Goal: Ask a question: Seek information or help from site administrators or community

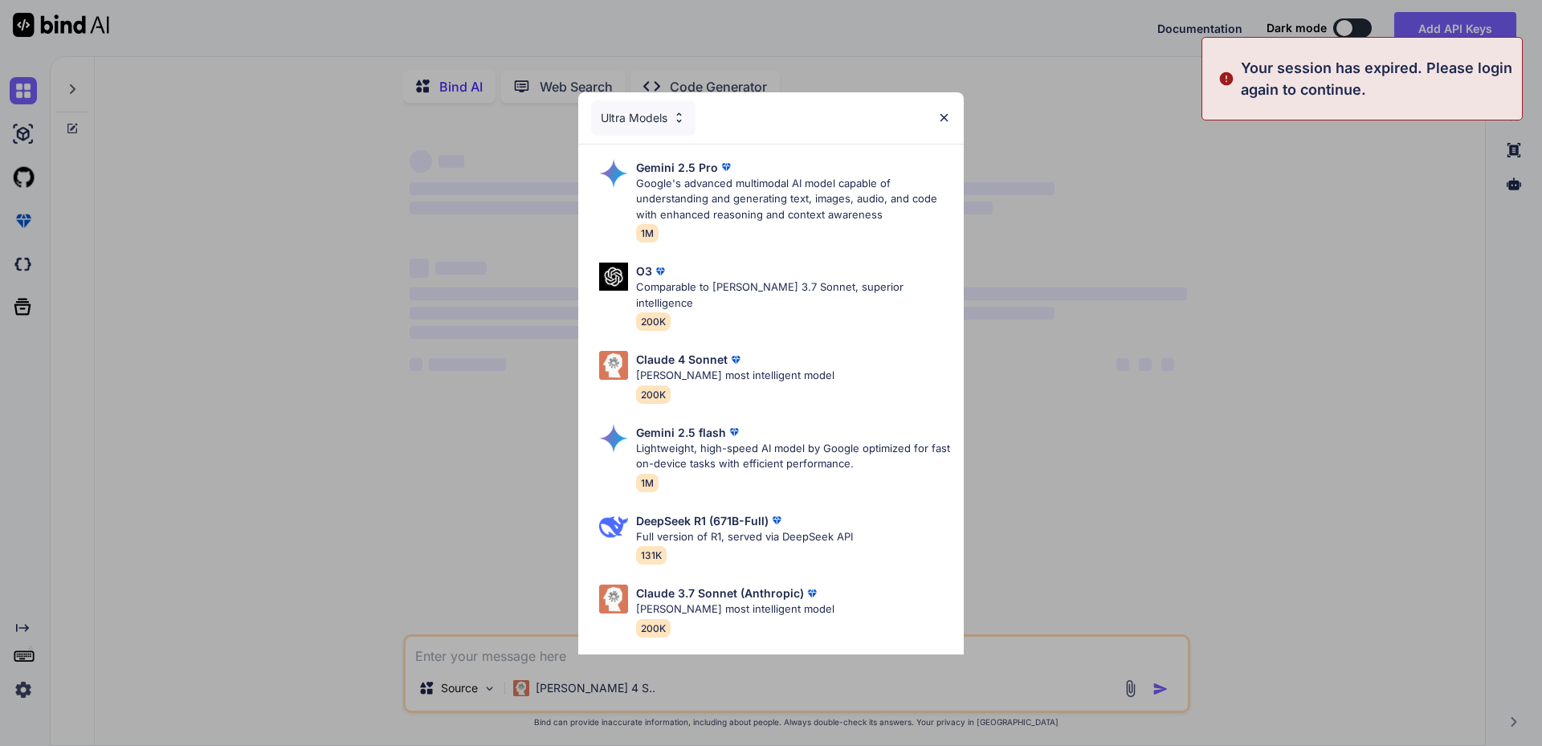
type textarea "x"
click at [29, 688] on div "Ultra Models Gemini 2.5 Pro Google's advanced multimodal AI model capable of un…" at bounding box center [771, 373] width 1542 height 746
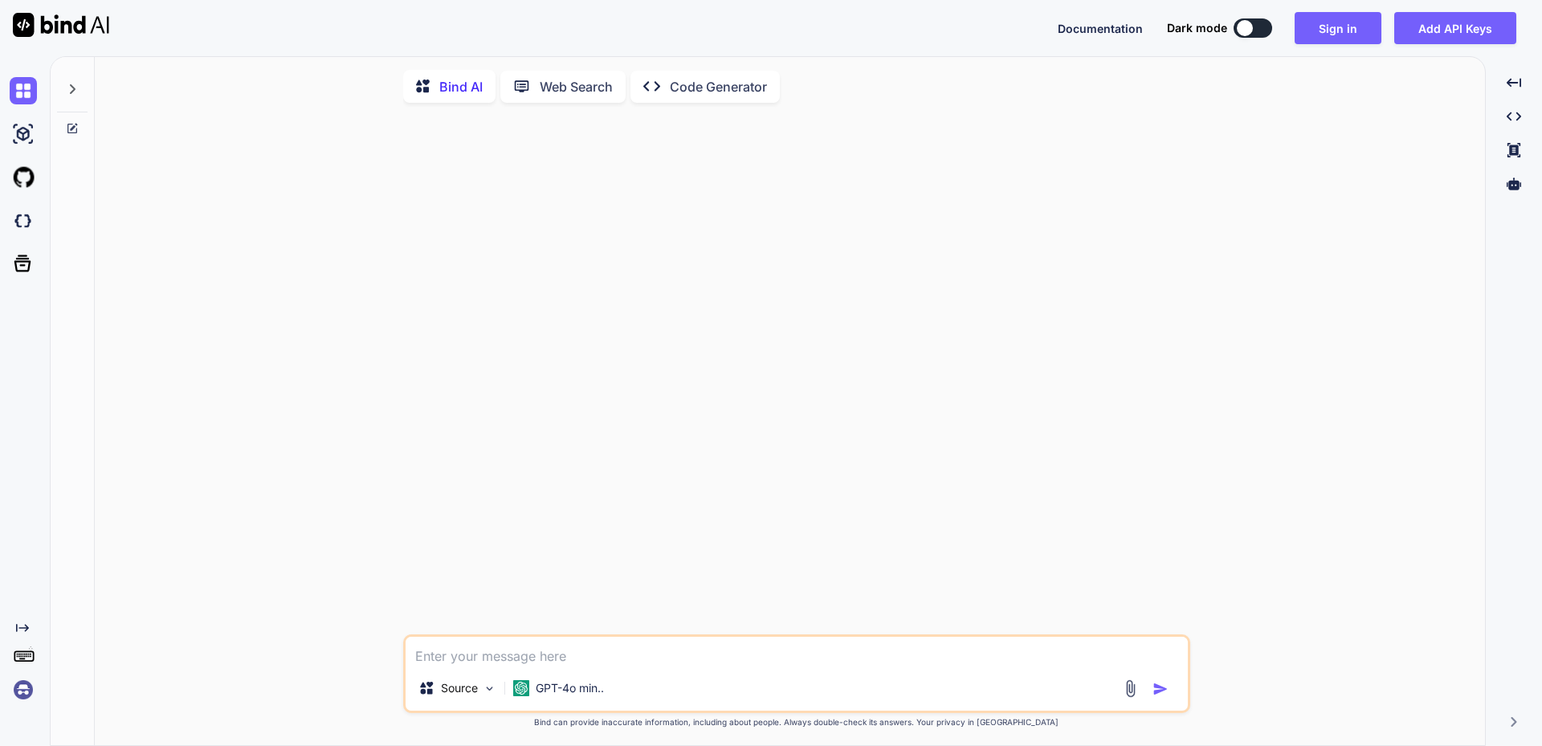
click at [23, 691] on img at bounding box center [23, 689] width 27 height 27
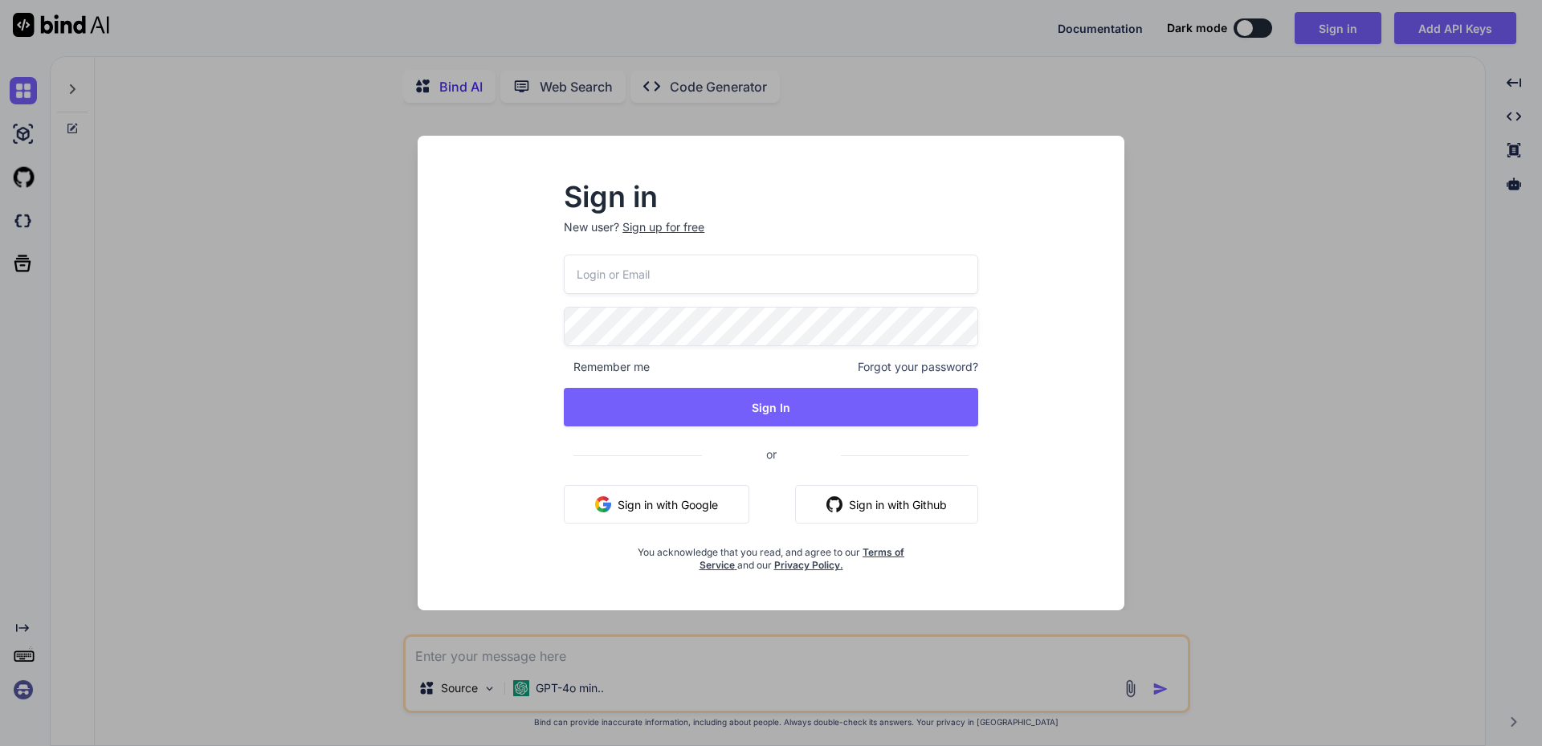
type input "[EMAIL_ADDRESS][DOMAIN_NAME]"
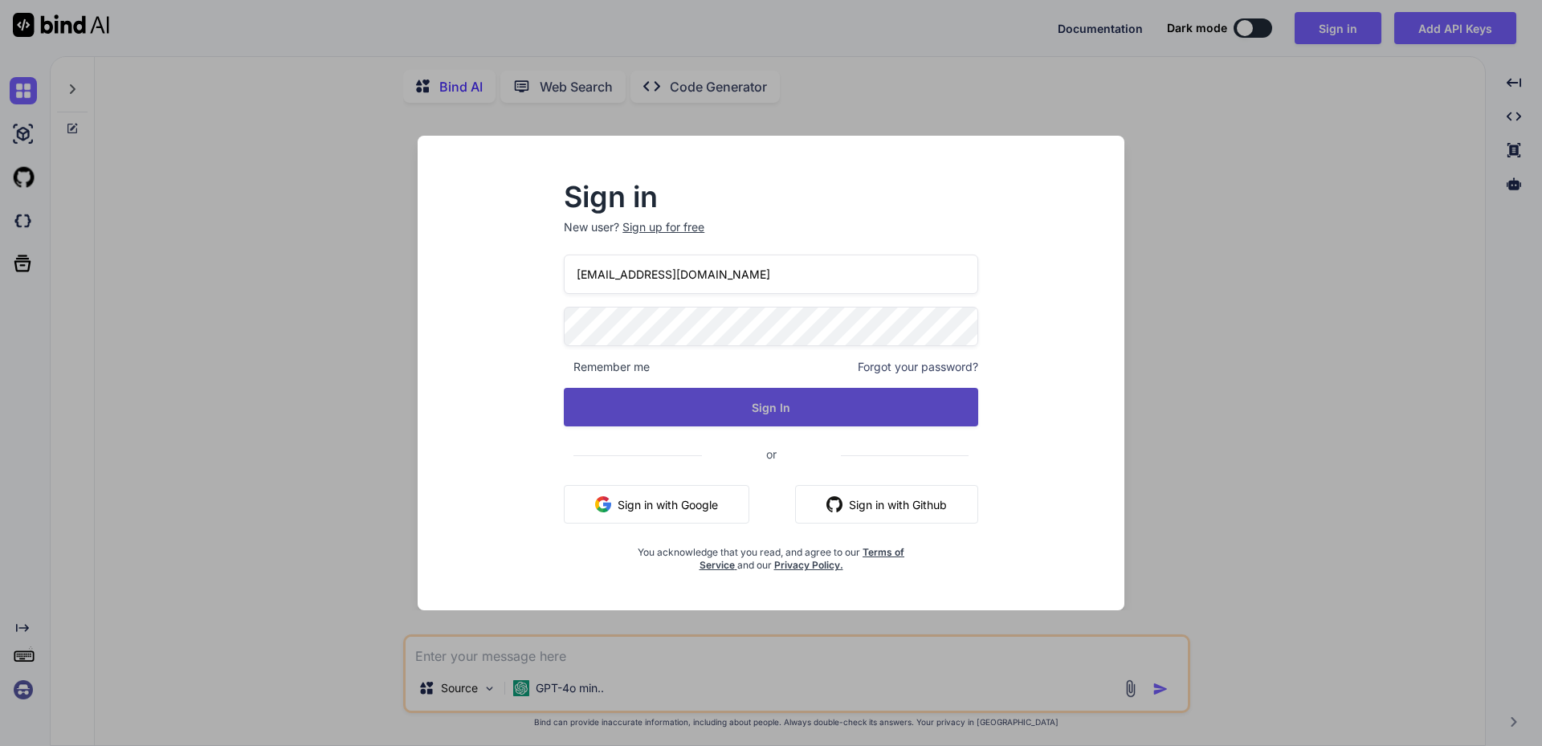
click at [781, 405] on button "Sign In" at bounding box center [771, 407] width 414 height 39
click at [779, 405] on button "Sign In" at bounding box center [771, 407] width 414 height 39
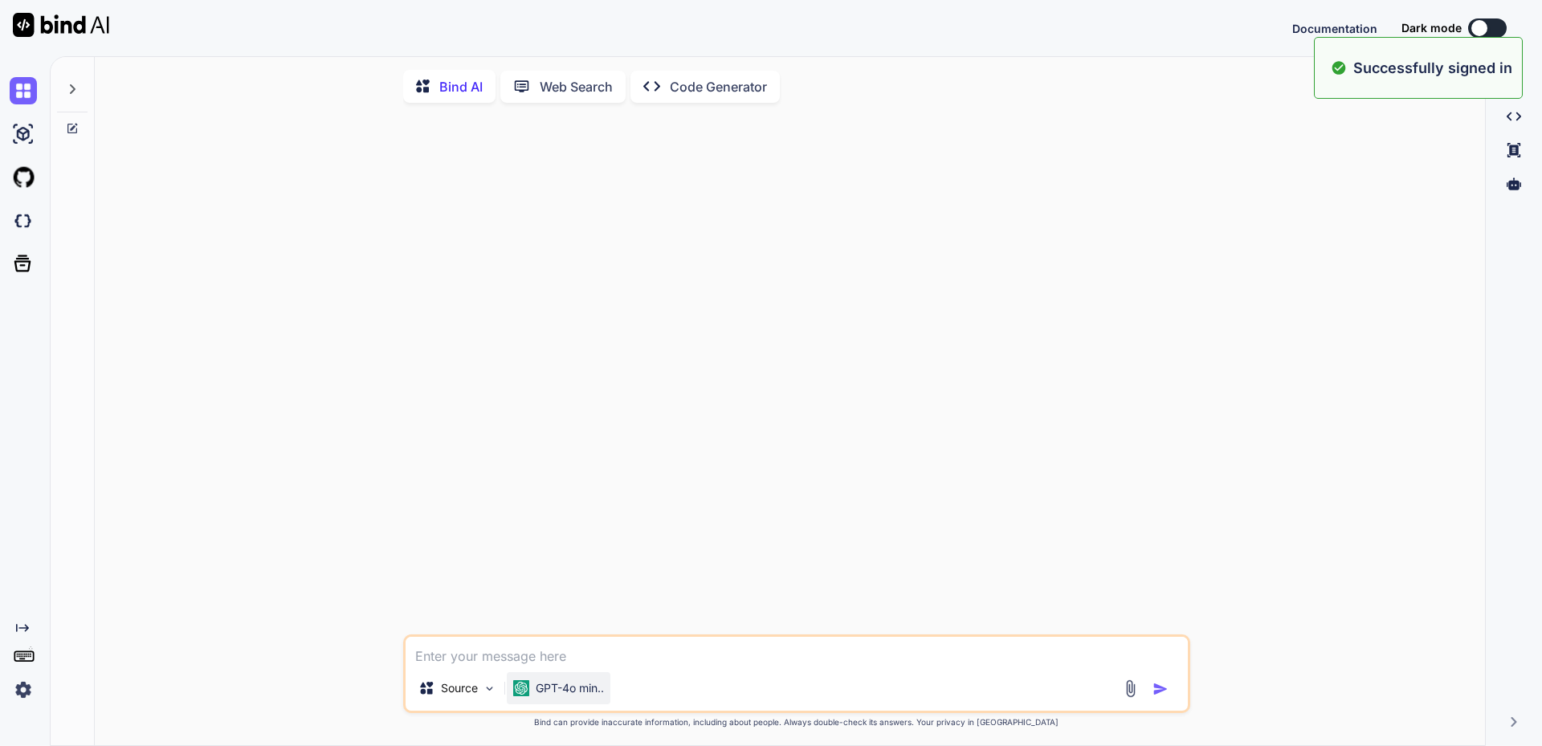
click at [577, 693] on p "GPT-4o min.." at bounding box center [570, 688] width 68 height 16
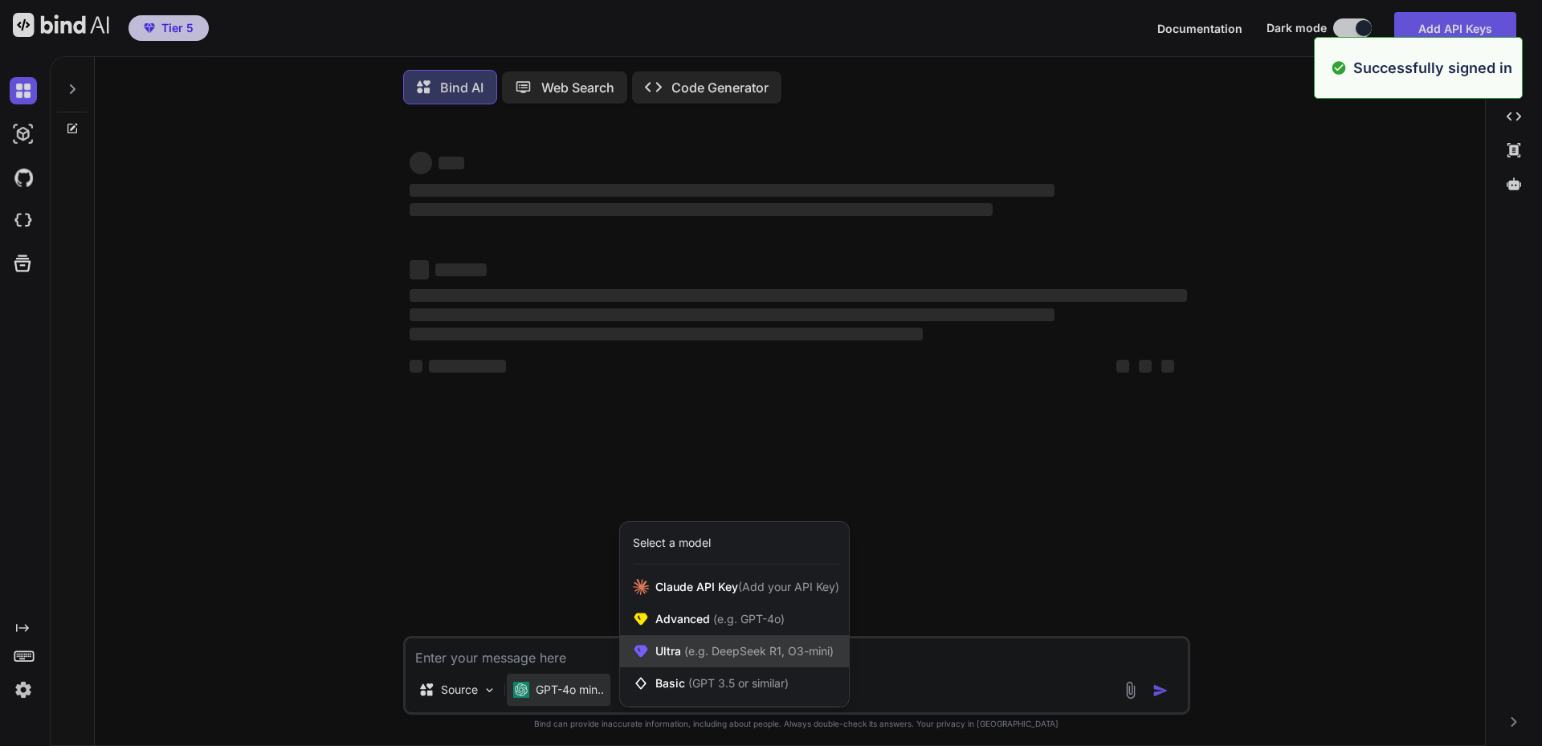
click at [692, 654] on span "(e.g. DeepSeek R1, O3-mini)" at bounding box center [757, 651] width 153 height 14
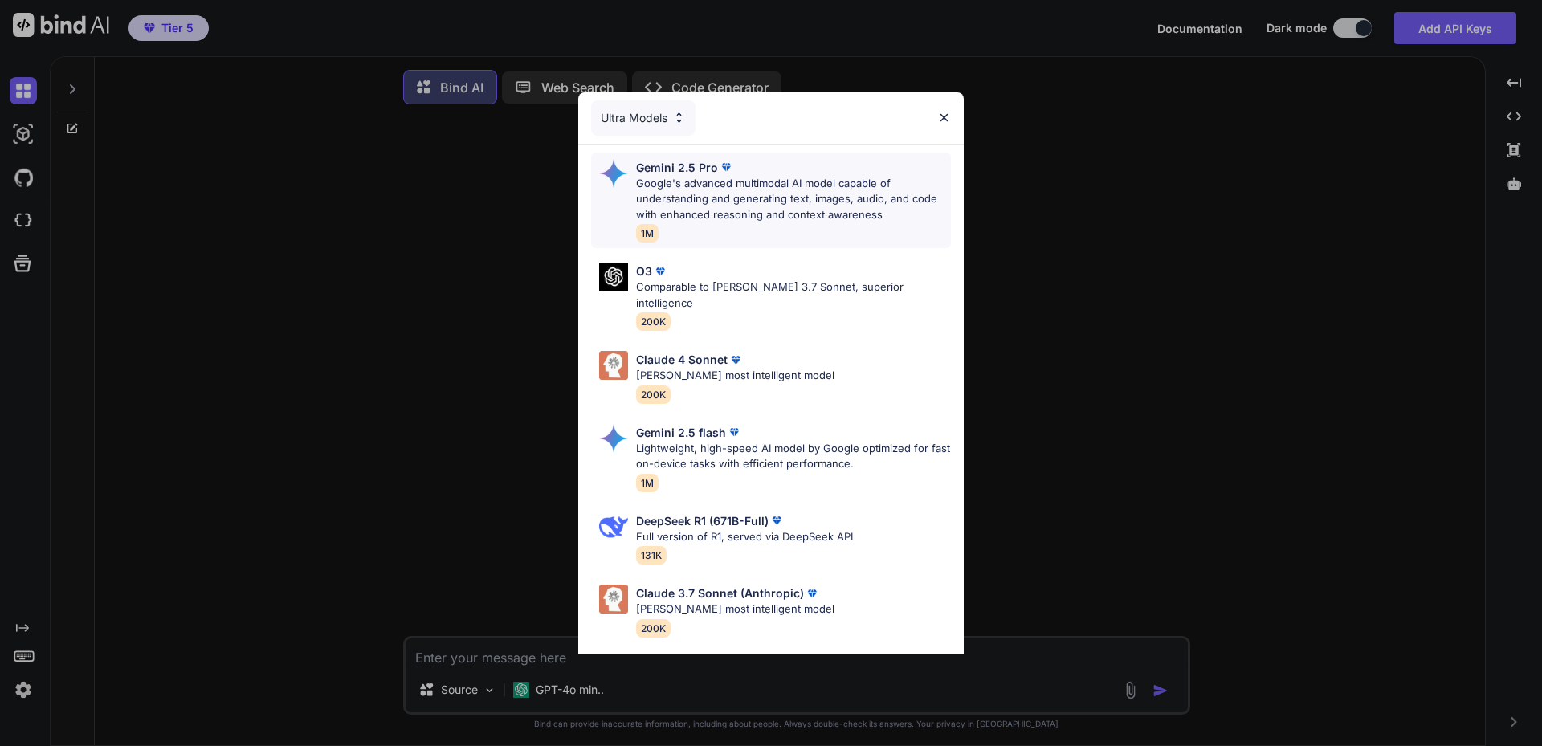
click at [760, 178] on p "Google's advanced multimodal AI model capable of understanding and generating t…" at bounding box center [793, 199] width 315 height 47
type textarea "x"
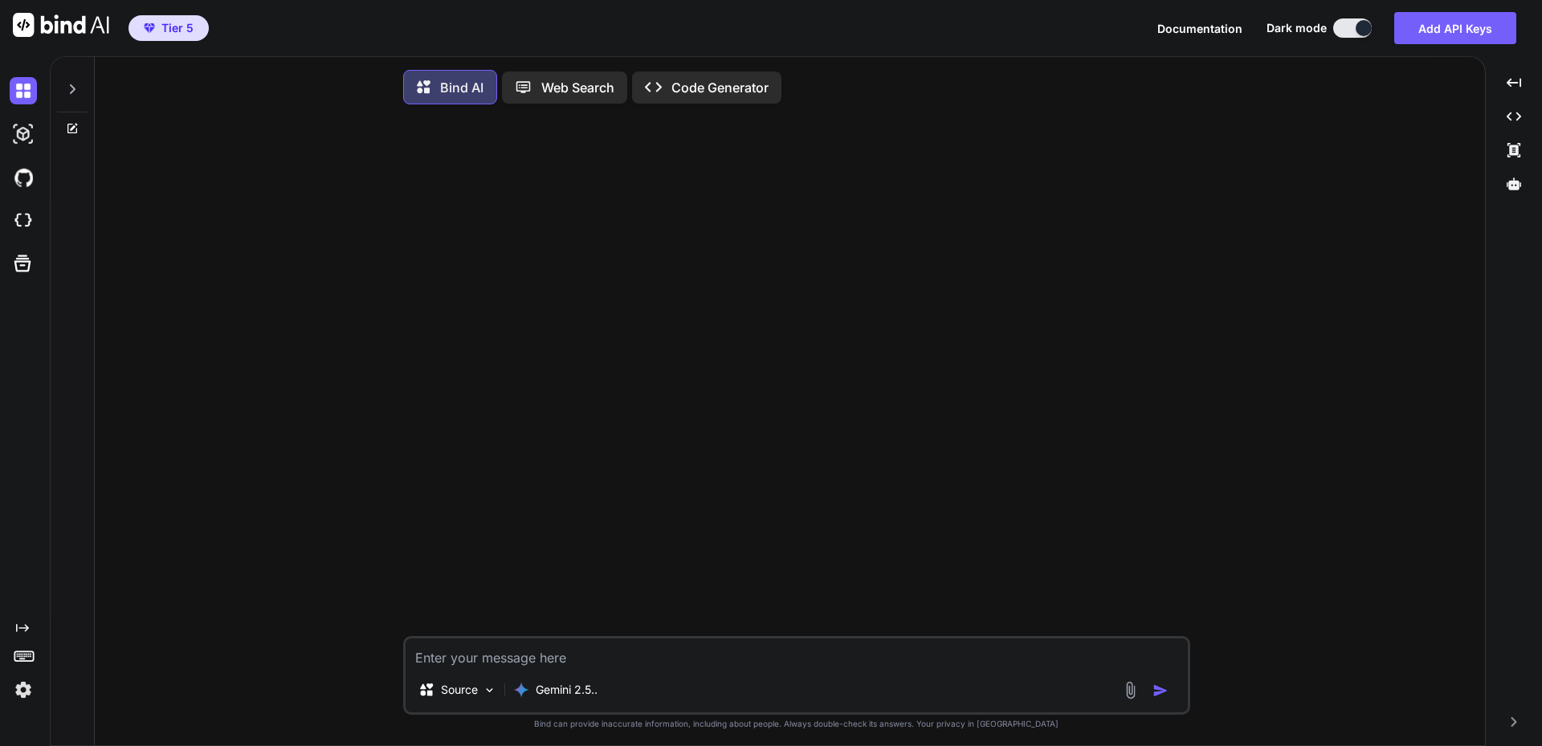
click at [547, 664] on textarea at bounding box center [797, 652] width 782 height 29
paste textarea "Lorem ip dolors am co adipiscingel sed Doeius Temp 3.8 i'utlabo etd m aliquaen …"
type textarea "Lorem ip dolors am co adipiscingel sed Doeius Temp 3.8 i'utlabo etd m aliquaen …"
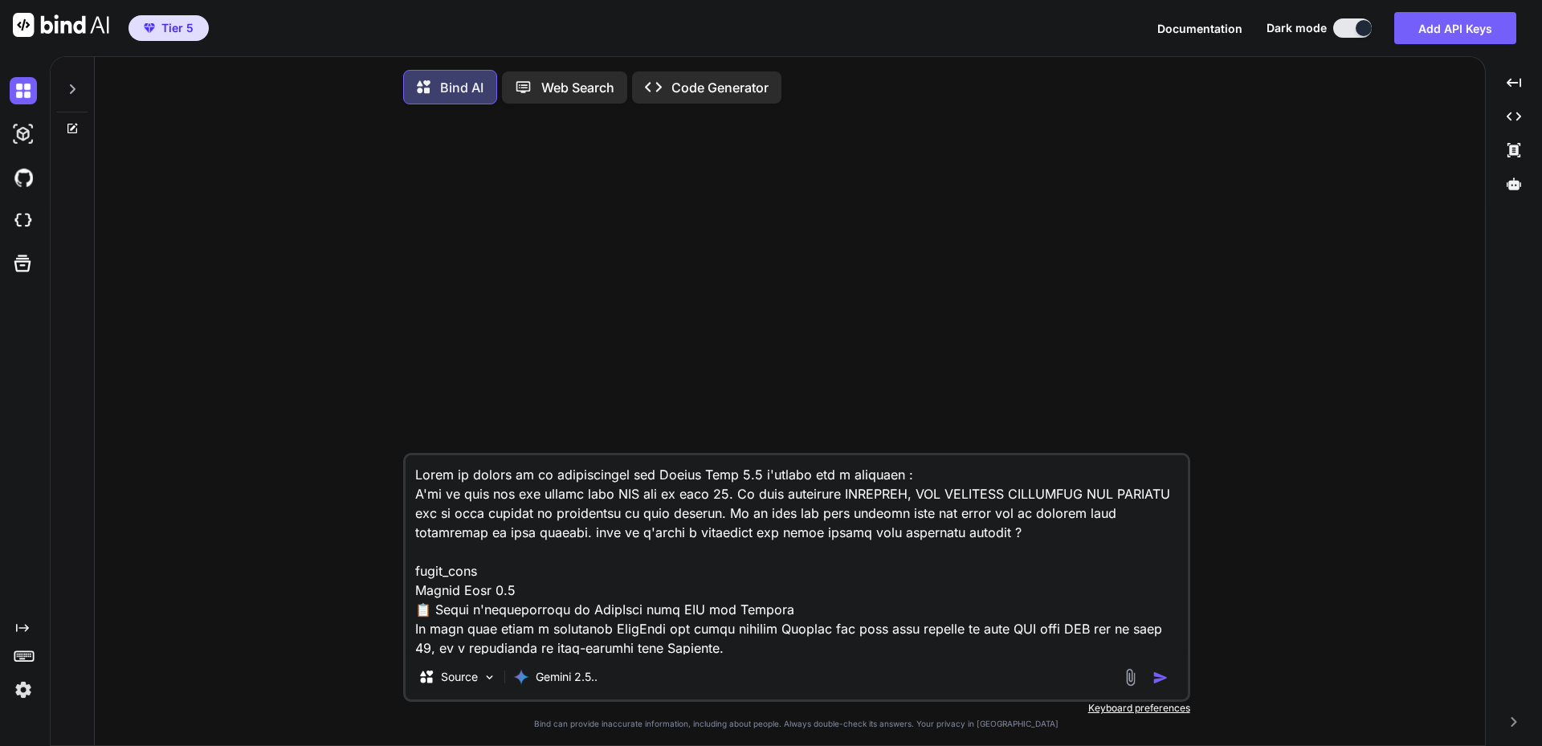
scroll to position [110720, 0]
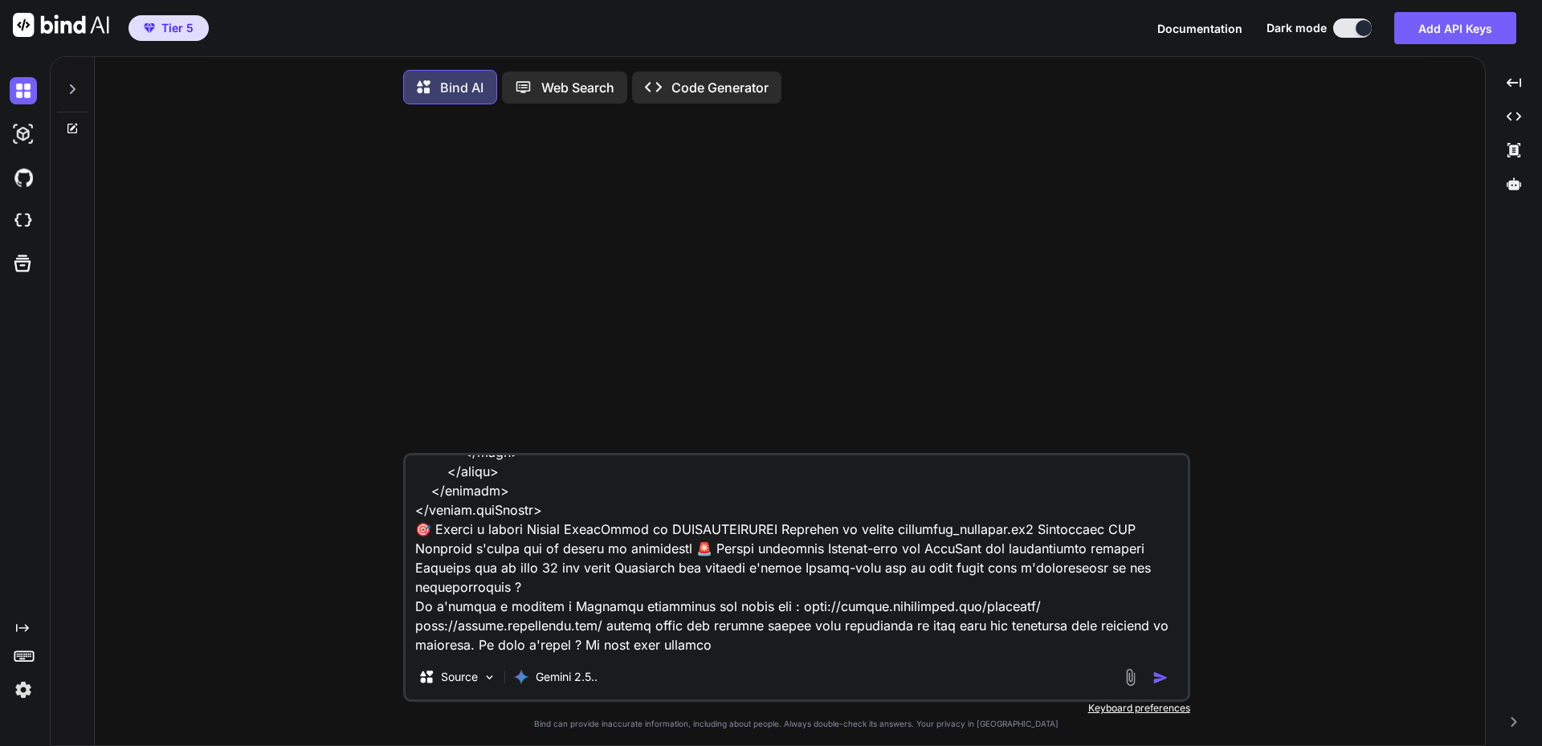
type textarea "x"
type textarea "Lorem ip dolors am co adipiscingel sed Doeius Temp 3.8 i'utlabo etd m aliquaen …"
click at [1161, 685] on img "button" at bounding box center [1160, 678] width 16 height 16
type textarea "x"
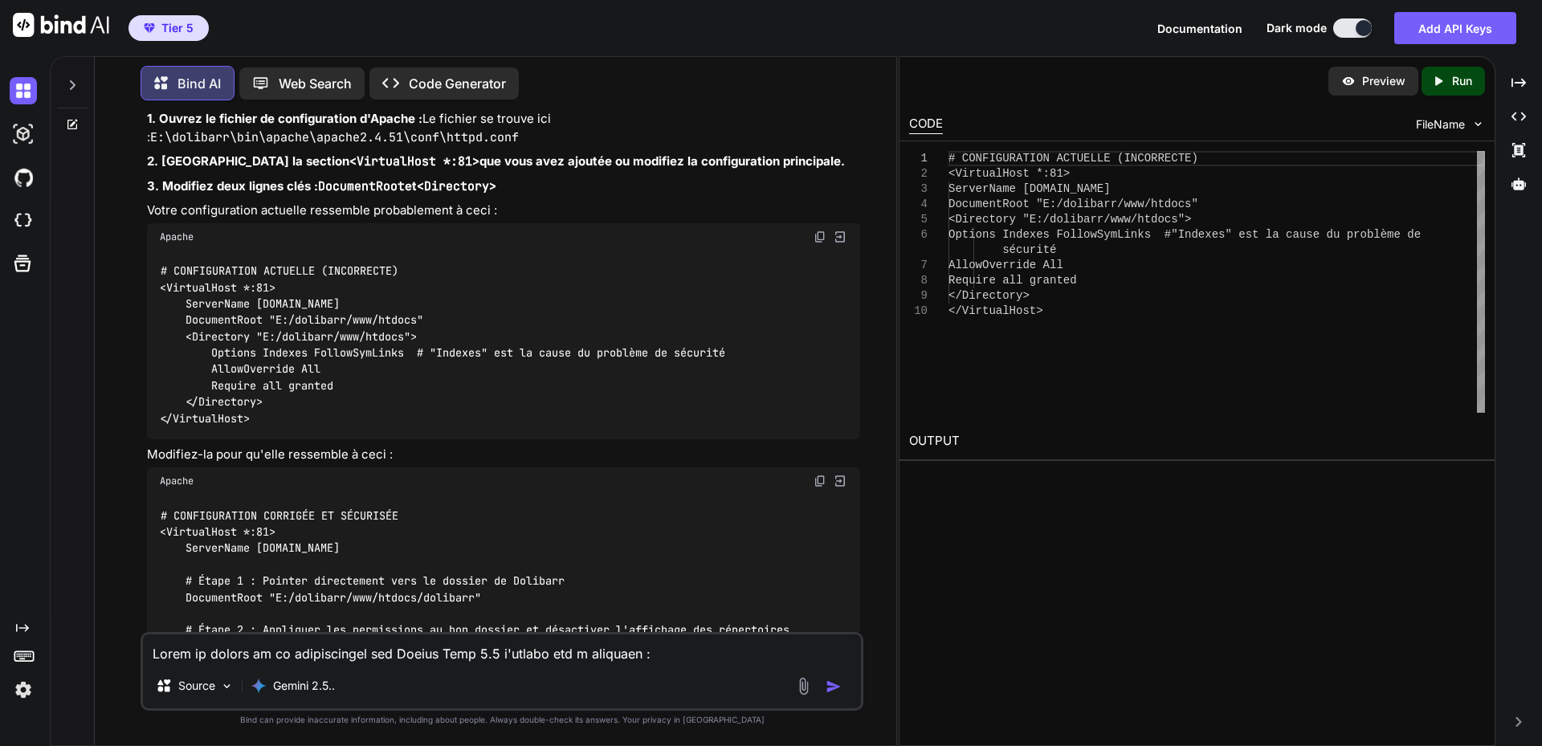
scroll to position [19090, 0]
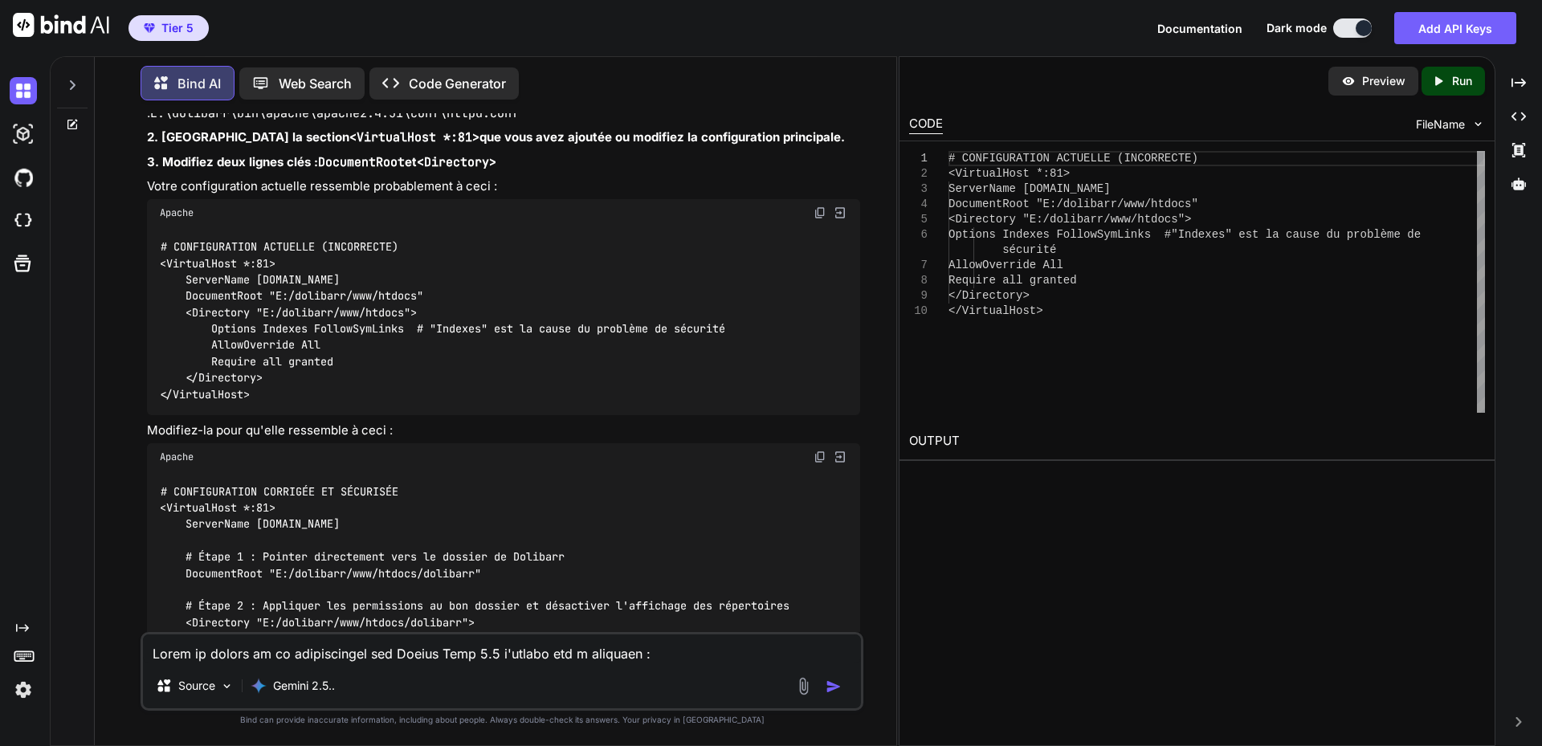
drag, startPoint x: 160, startPoint y: 292, endPoint x: 315, endPoint y: 552, distance: 302.8
click at [315, 552] on div "# CONFIGURATION CORRIGÉE ET SÉCURISÉE <VirtualHost *:81> ServerName [DOMAIN_NAM…" at bounding box center [503, 631] width 713 height 320
copy code "<VirtualHost *:81> ServerName [DOMAIN_NAME] # Étape 1 : Pointer directement ver…"
click at [339, 483] on code "# CONFIGURATION CORRIGÉE ET SÉCURISÉE <VirtualHost *:81> ServerName [DOMAIN_NAM…" at bounding box center [475, 630] width 630 height 295
drag, startPoint x: 275, startPoint y: 356, endPoint x: 480, endPoint y: 356, distance: 204.8
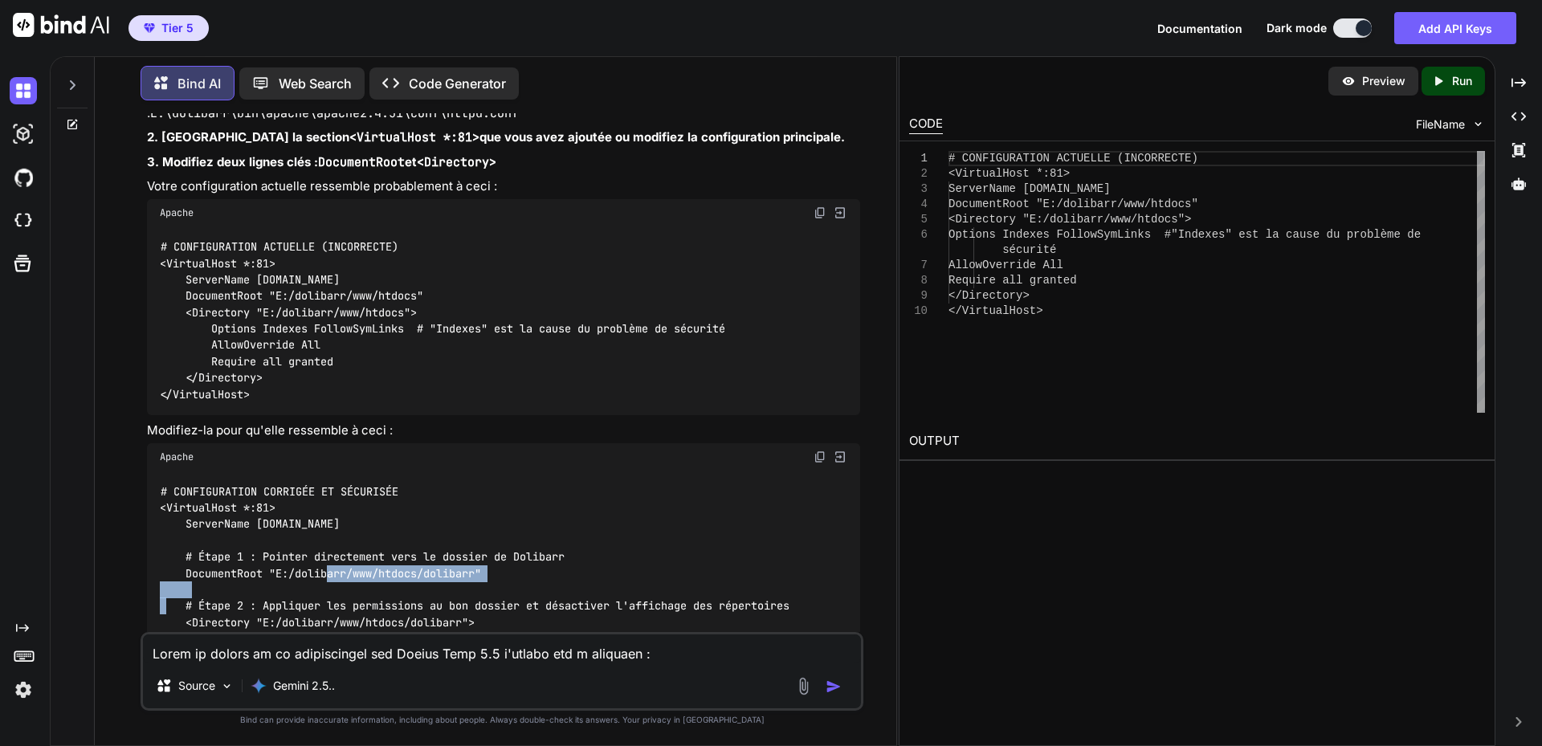
click at [480, 483] on code "# CONFIGURATION CORRIGÉE ET SÉCURISÉE <VirtualHost *:81> ServerName [DOMAIN_NAM…" at bounding box center [475, 630] width 630 height 295
copy code "E:/dolibarr/www/htdocs/dolibarr"
click at [539, 471] on div "# CONFIGURATION CORRIGÉE ET SÉCURISÉE <VirtualHost *:81> ServerName [DOMAIN_NAM…" at bounding box center [503, 631] width 713 height 320
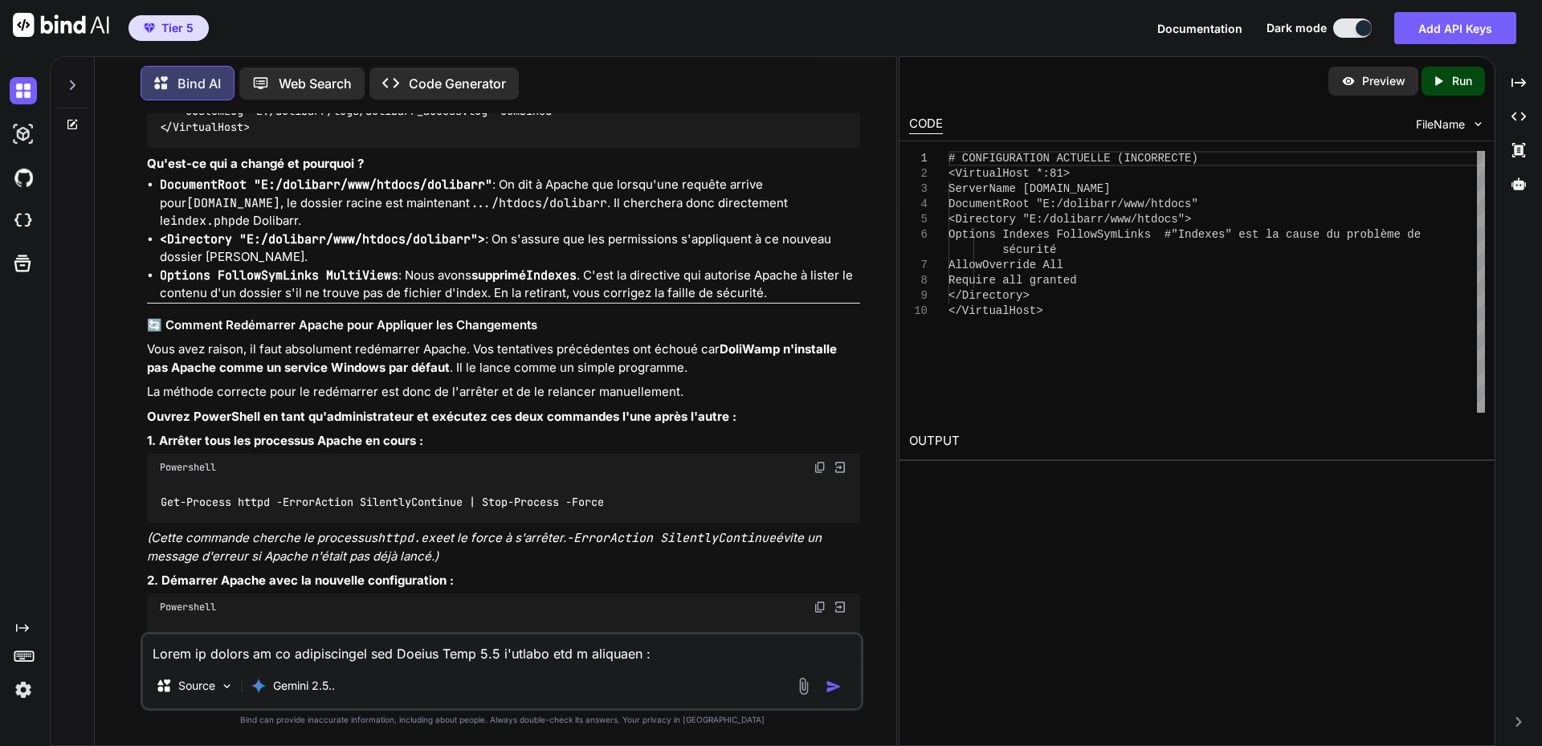
scroll to position [19813, 0]
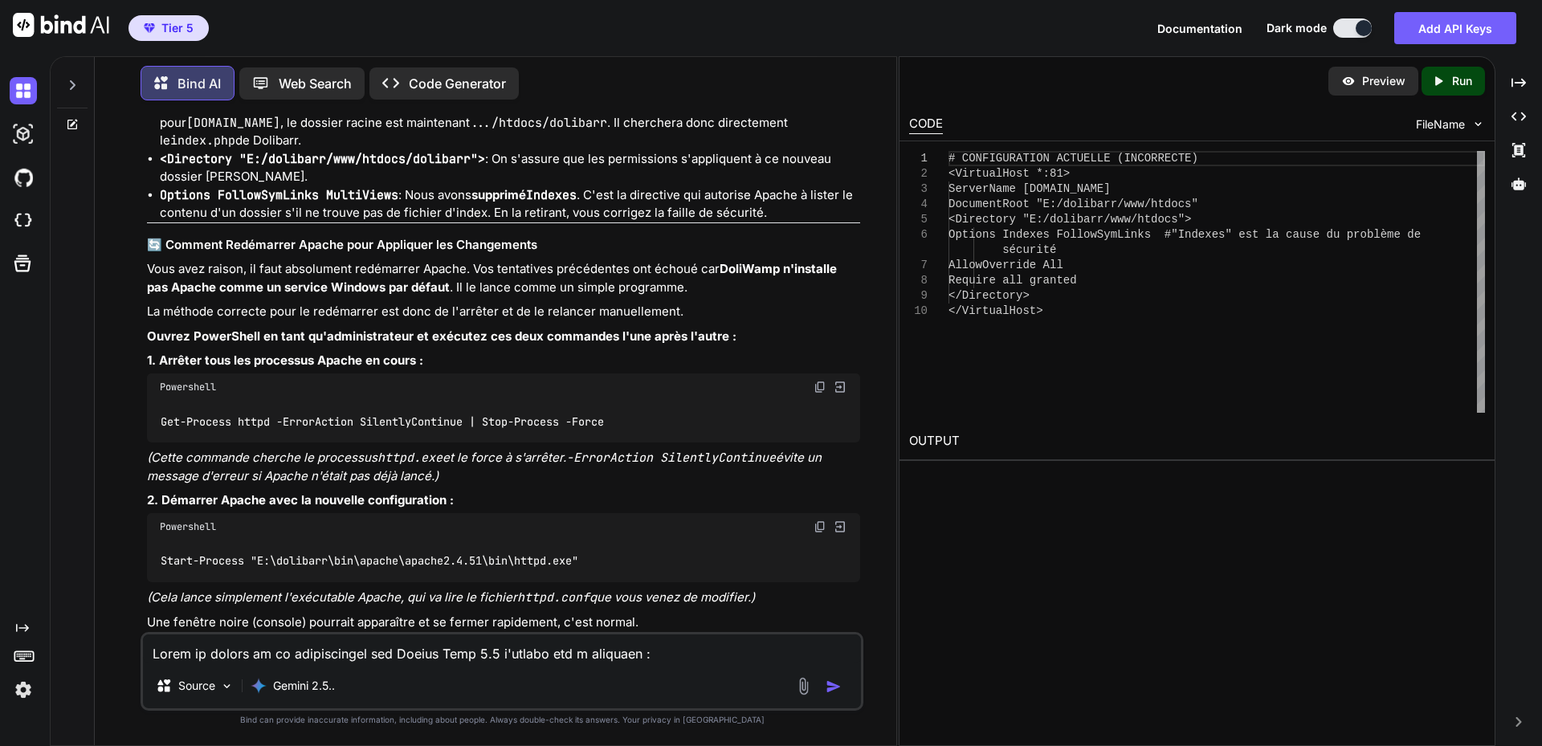
click at [278, 655] on textarea at bounding box center [502, 648] width 718 height 29
type textarea "C"
paste textarea "[URL][DOMAIN_NAME]"
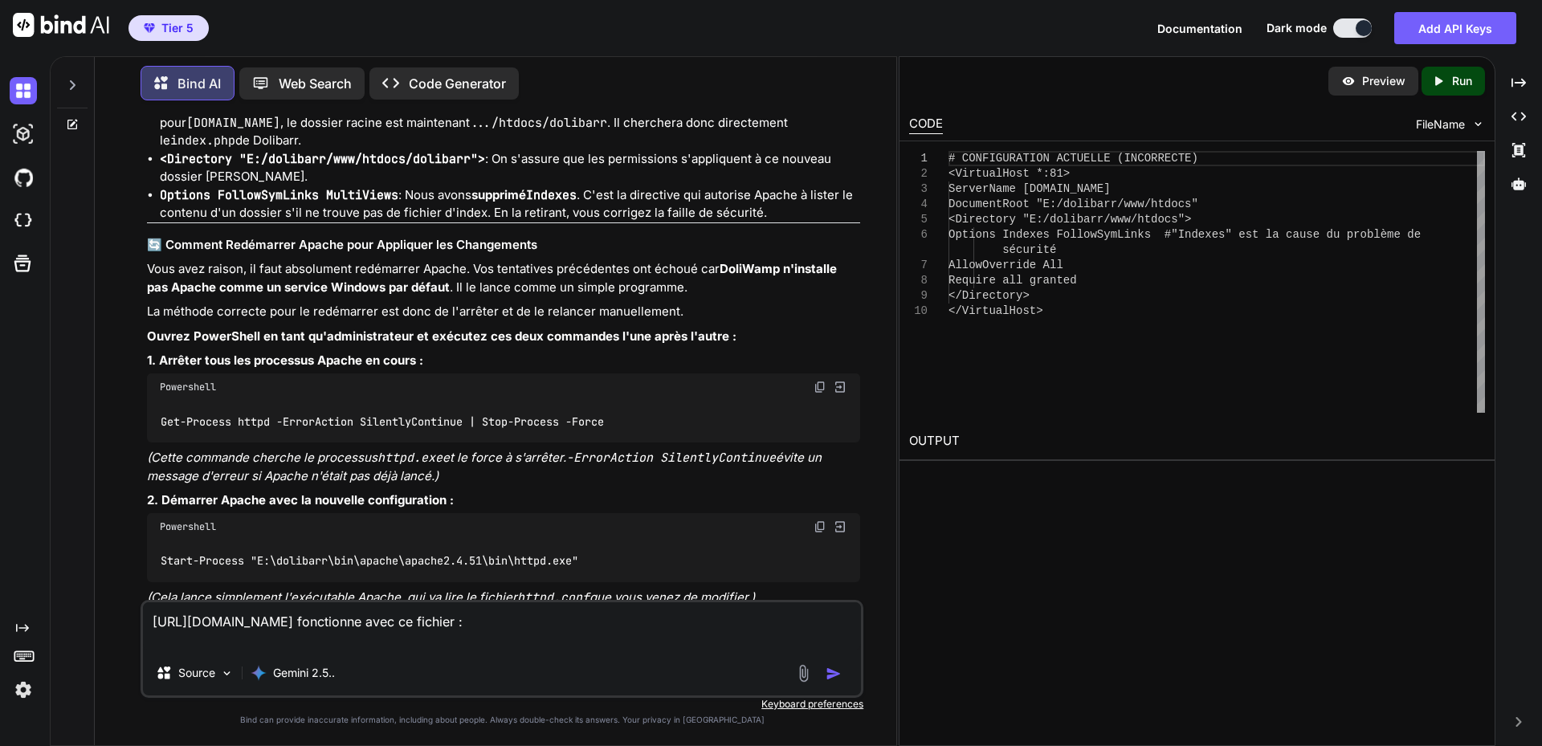
paste textarea "# # This is the main Apache HTTP server configuration file. It contains the # c…"
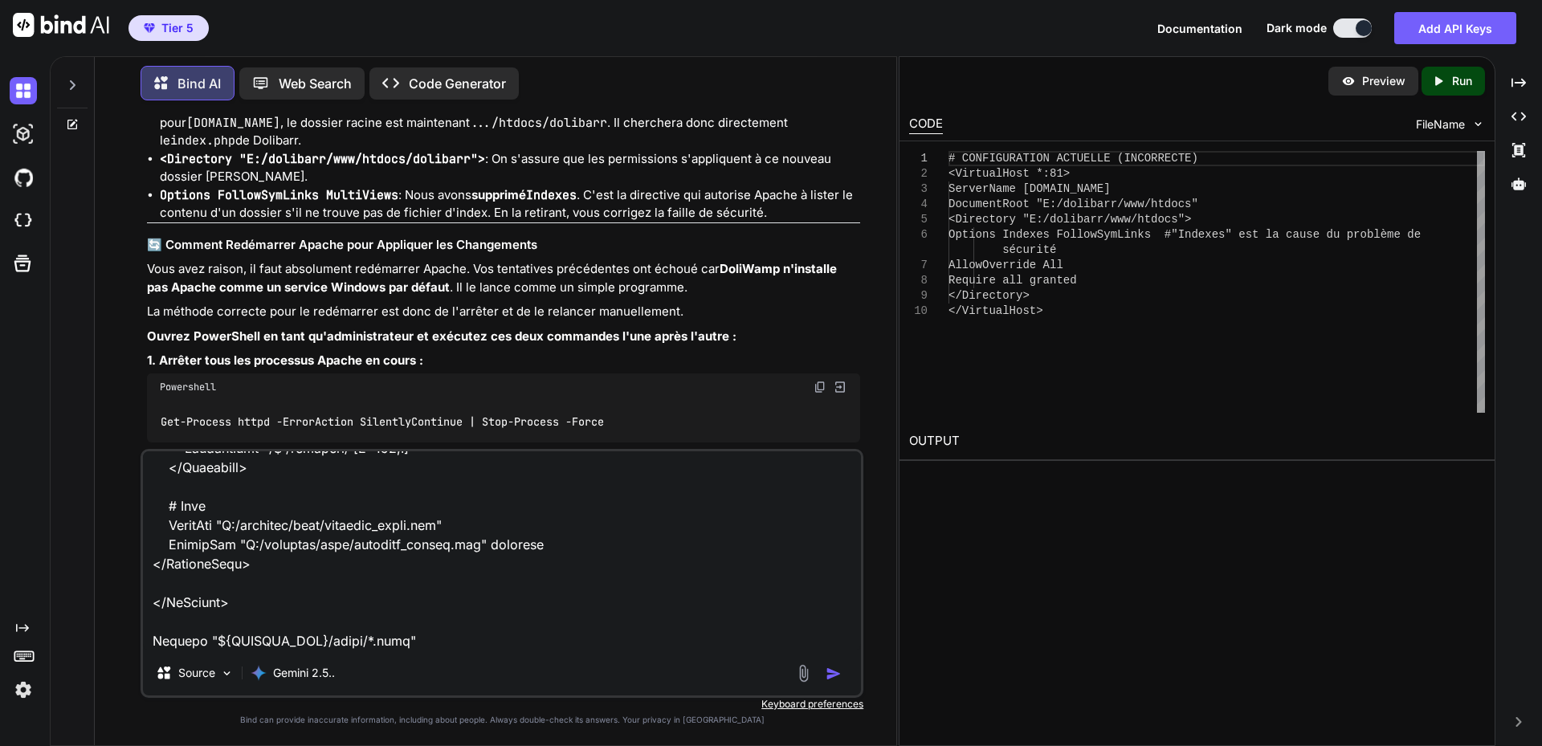
scroll to position [15036, 0]
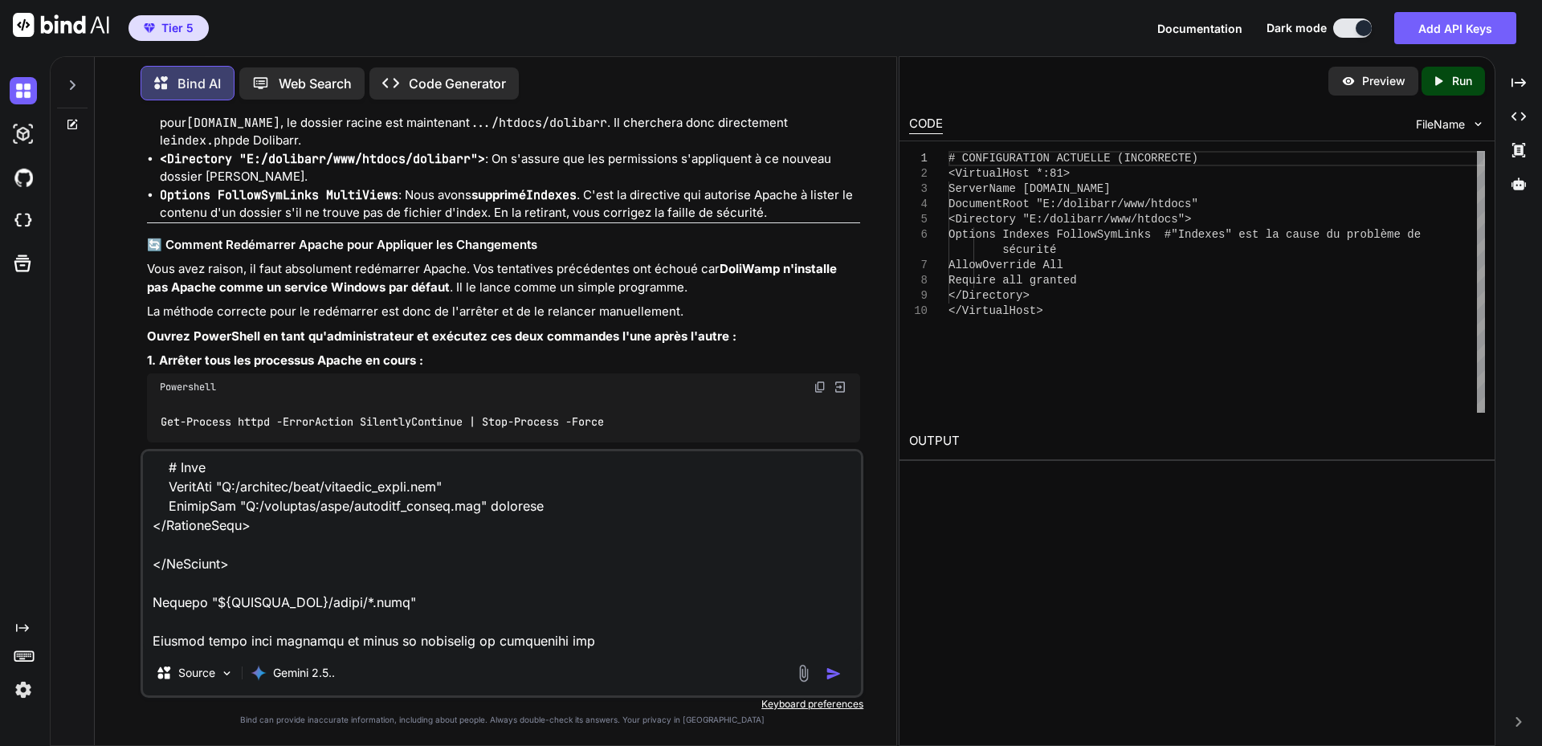
type textarea "[URL][DOMAIN_NAME] fonctionne avec ce fichier : # # This is the main Apache HTT…"
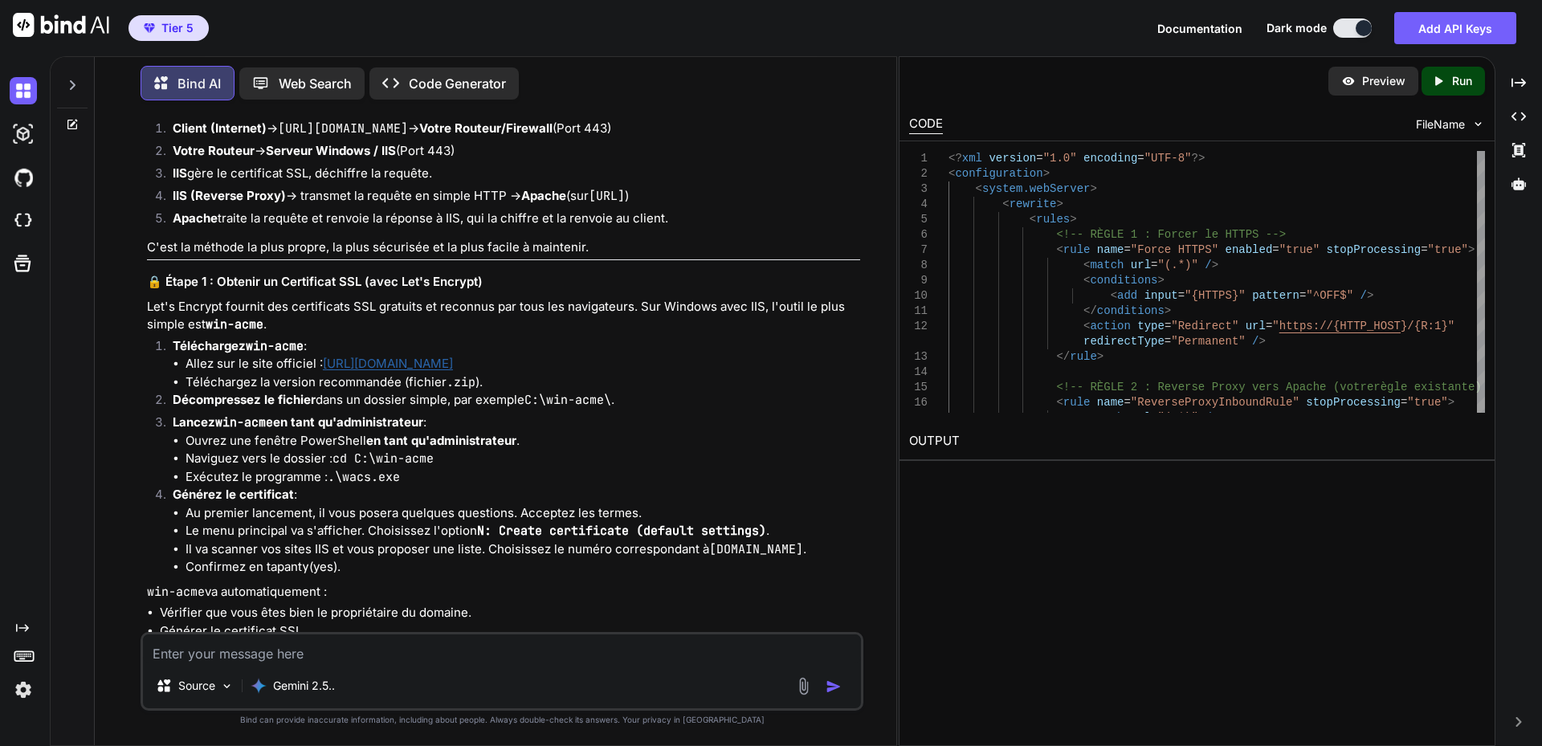
scroll to position [25509, 0]
